Goal: Obtain resource: Obtain resource

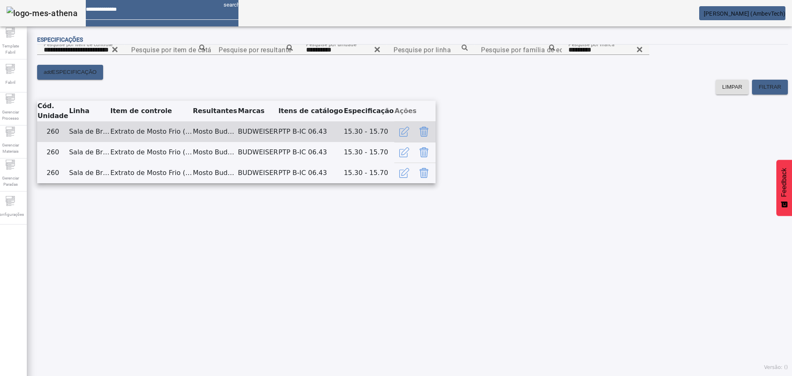
click at [192, 142] on td "Extrato de Mosto Frio (°P)" at bounding box center [151, 131] width 83 height 21
click at [237, 142] on td "Mosto Budweiser" at bounding box center [214, 131] width 45 height 21
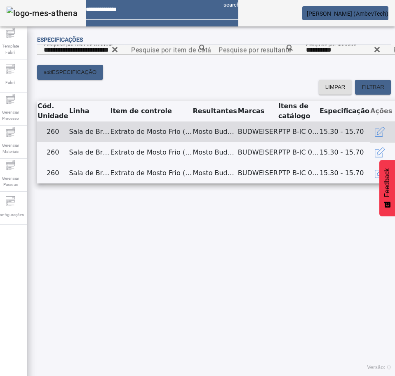
click at [139, 142] on td "Extrato de Mosto Frio (°P)" at bounding box center [151, 131] width 83 height 21
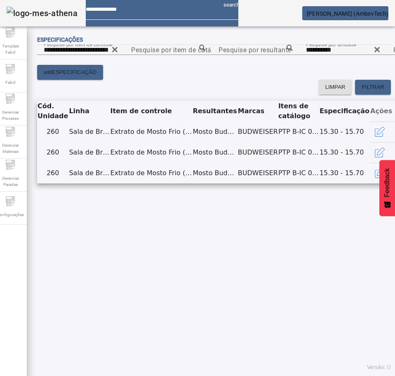
click at [329, 65] on content "**********" at bounding box center [214, 55] width 354 height 20
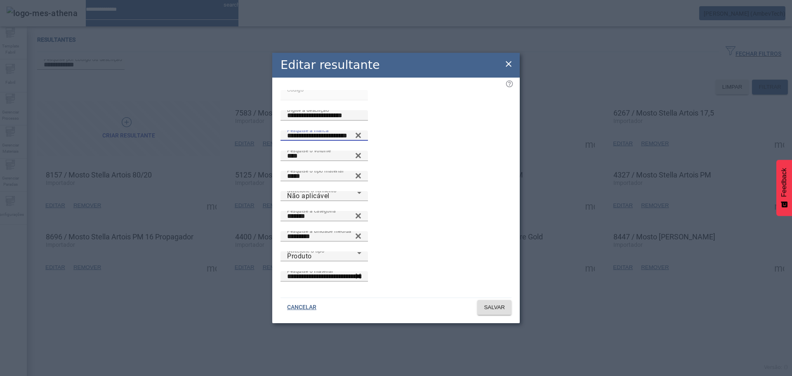
click at [508, 67] on icon at bounding box center [509, 64] width 6 height 6
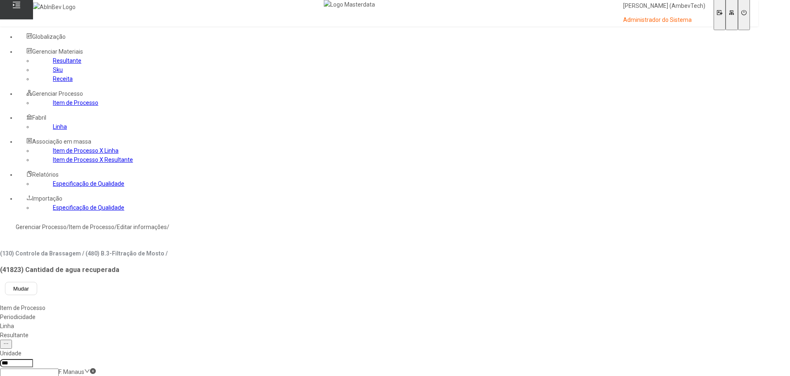
click at [53, 187] on link "Especificação de Qualidade" at bounding box center [88, 183] width 71 height 7
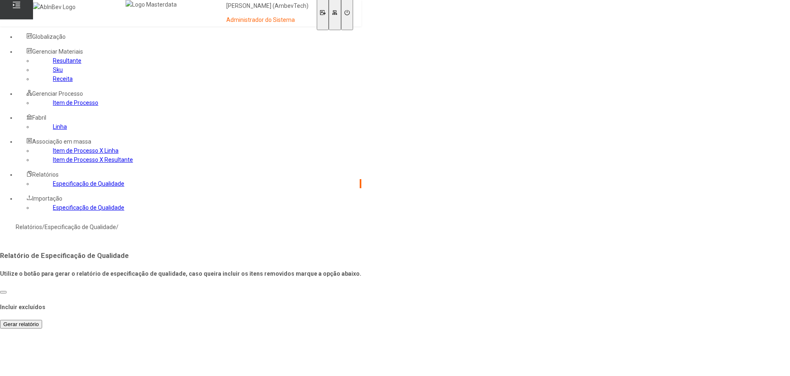
click at [39, 321] on span "Gerar relatório" at bounding box center [20, 324] width 35 height 6
click at [361, 224] on master-especificacao-qualidade-relatorio "Relatórios / Especificação de Qualidade / Relatório de Especificação de Qualida…" at bounding box center [180, 276] width 361 height 105
